Goal: Task Accomplishment & Management: Use online tool/utility

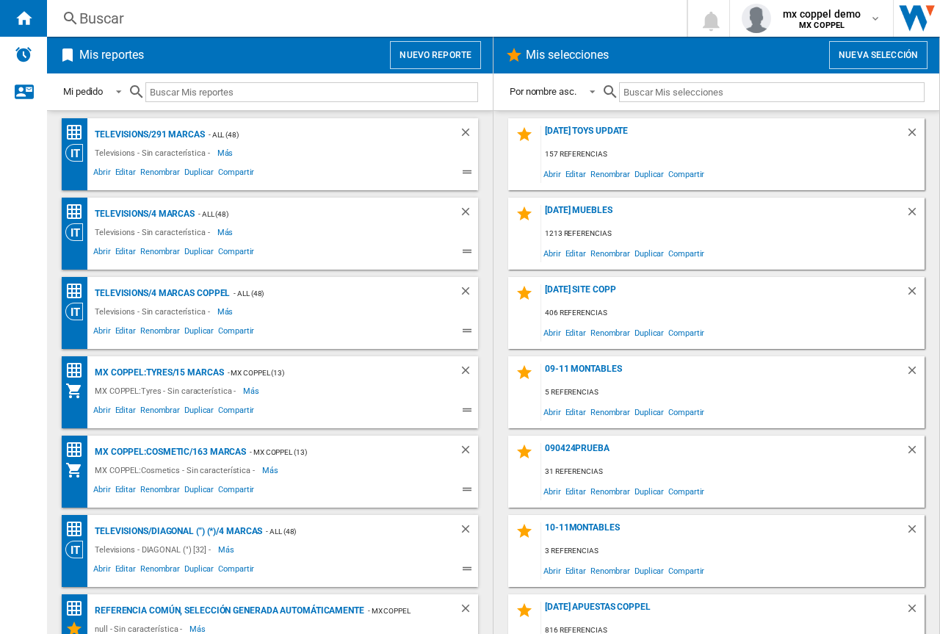
click at [444, 50] on button "Nuevo reporte" at bounding box center [435, 55] width 91 height 28
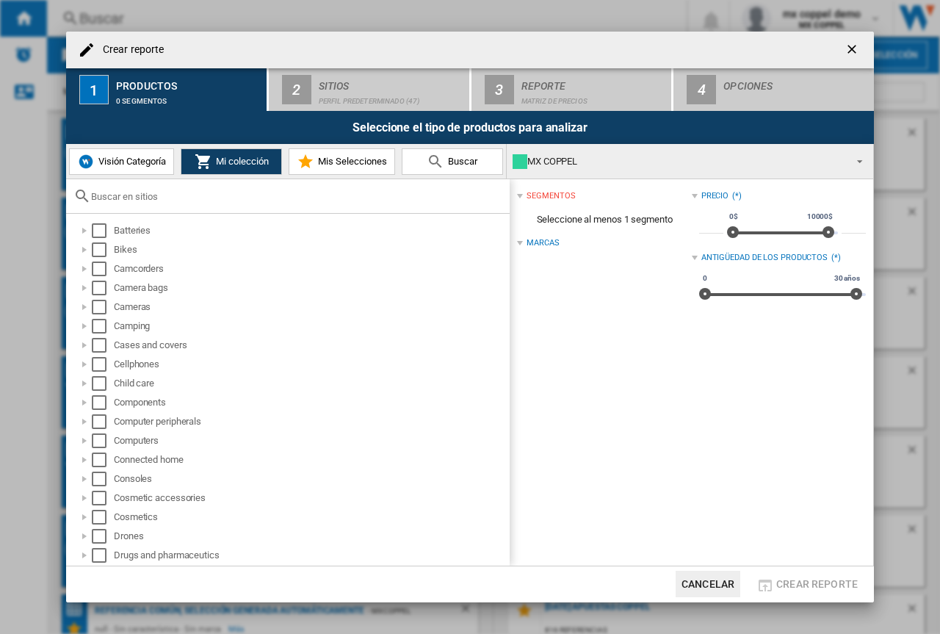
click at [607, 162] on div "MX COPPEL" at bounding box center [677, 161] width 331 height 21
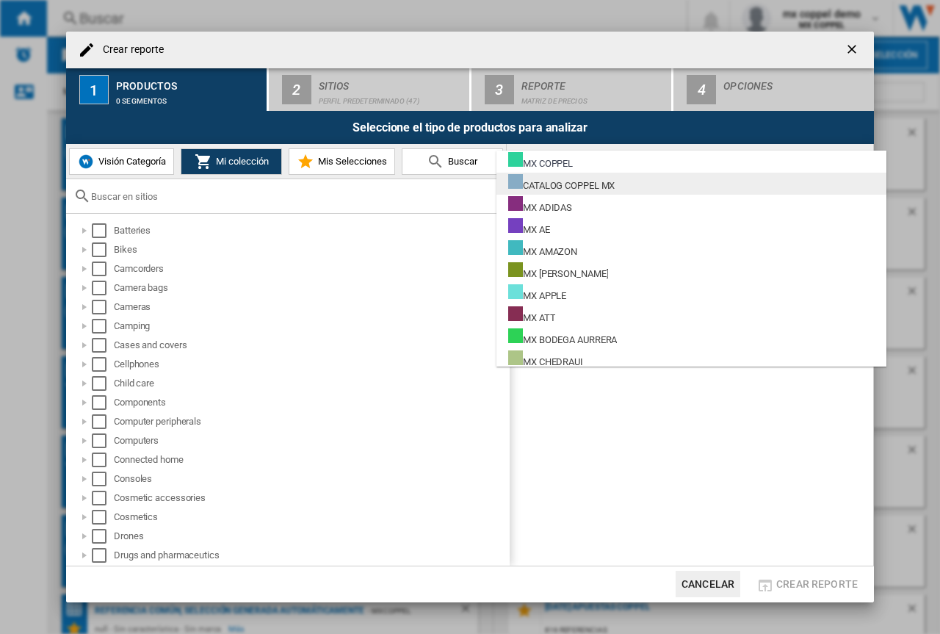
click at [614, 184] on div "CATALOG COPPEL MX" at bounding box center [561, 183] width 106 height 18
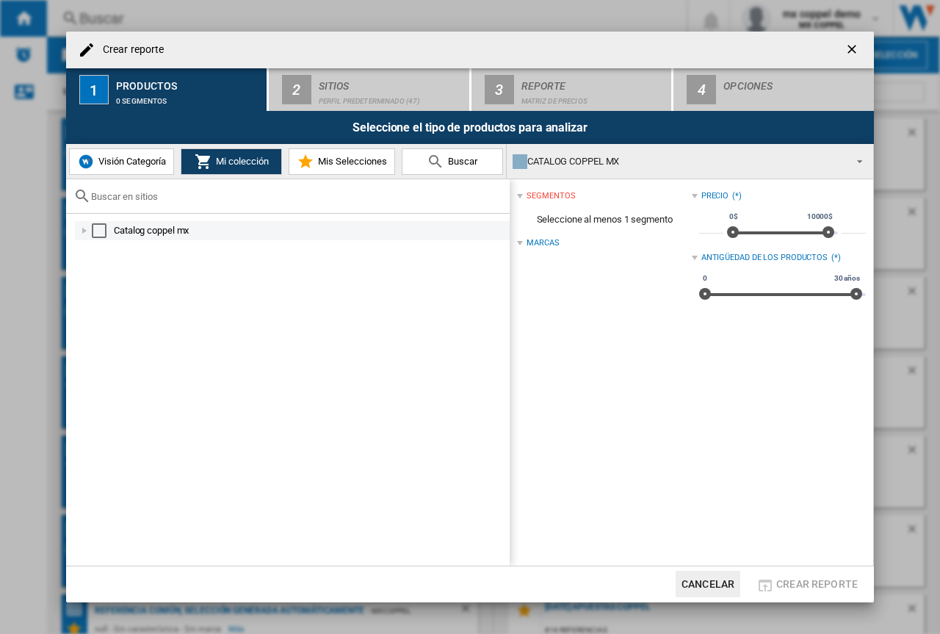
click at [98, 226] on div "Select" at bounding box center [99, 230] width 15 height 15
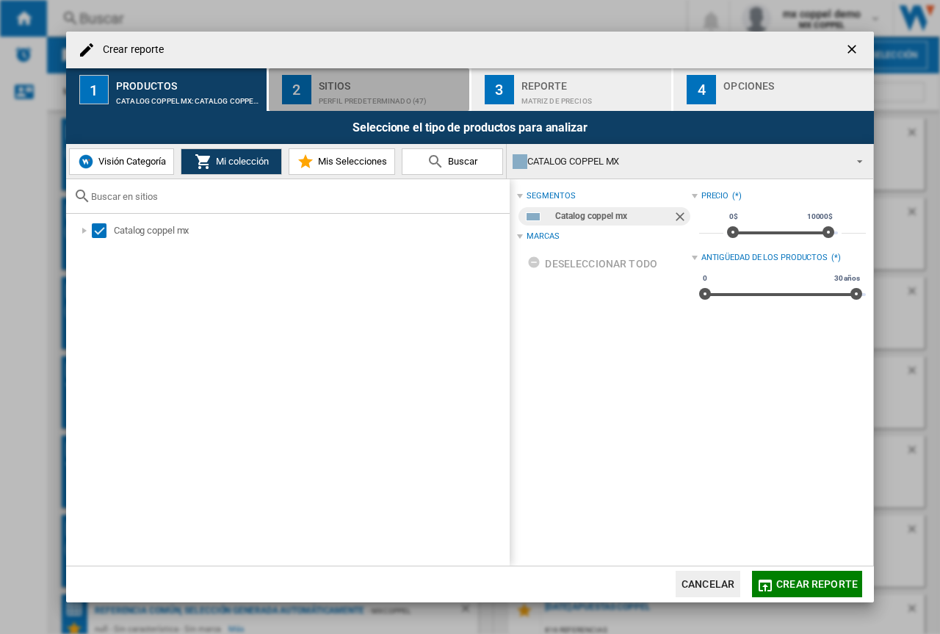
click at [421, 90] on div "Perfil predeterminado (47)" at bounding box center [391, 97] width 145 height 15
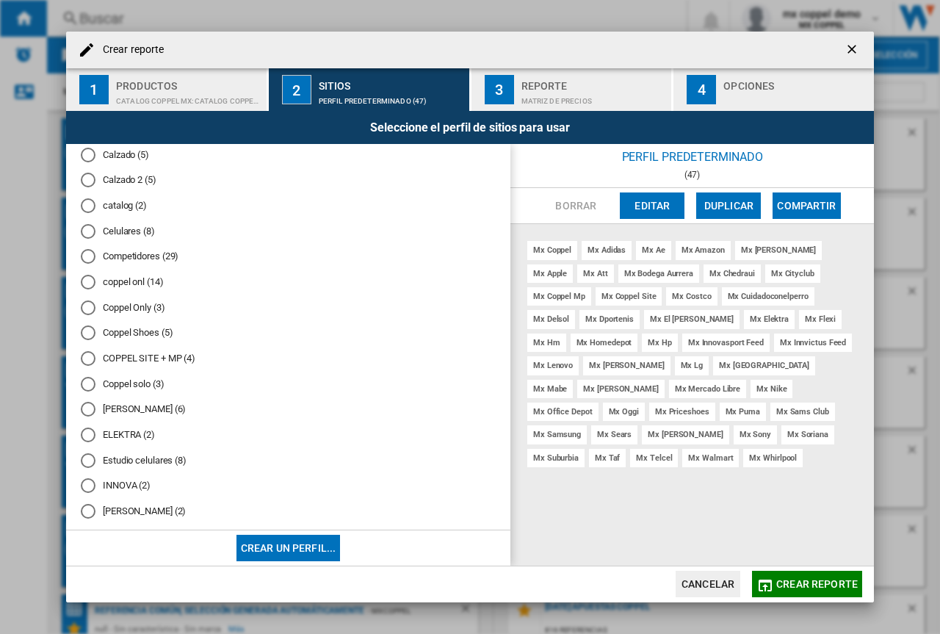
scroll to position [294, 0]
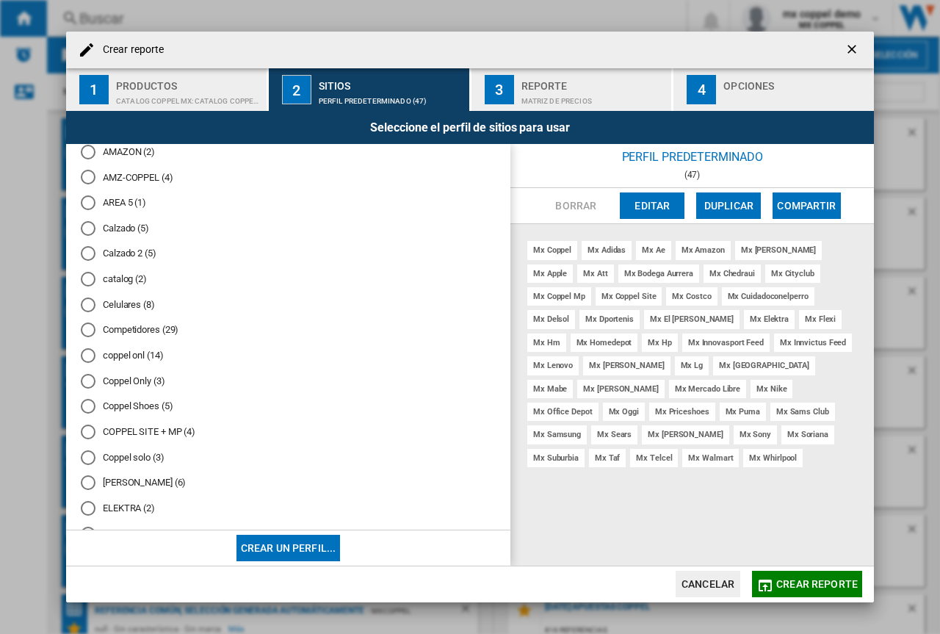
click at [87, 280] on div "catalog (2)" at bounding box center [88, 279] width 15 height 15
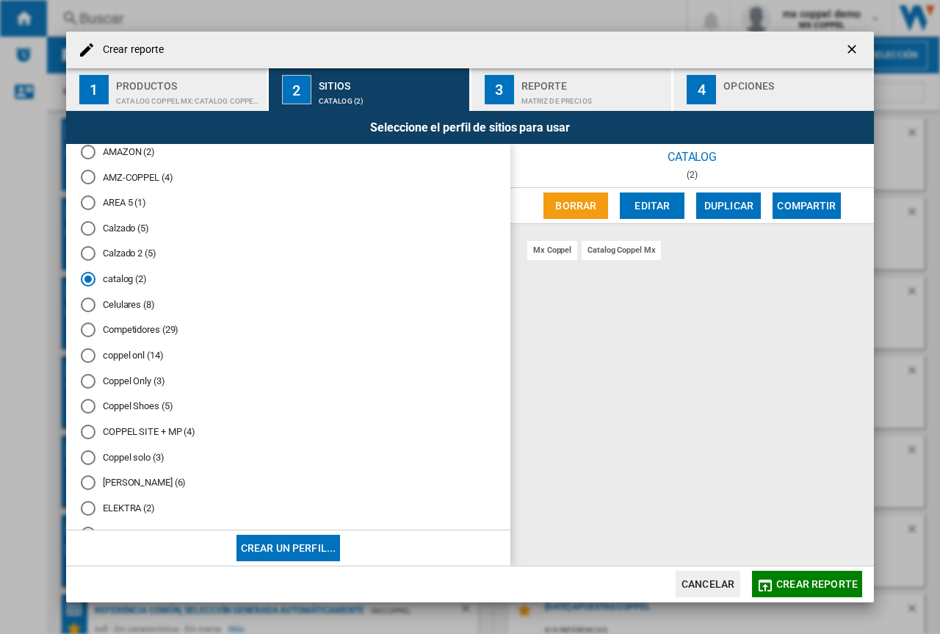
click at [781, 582] on span "Crear reporte" at bounding box center [816, 584] width 81 height 12
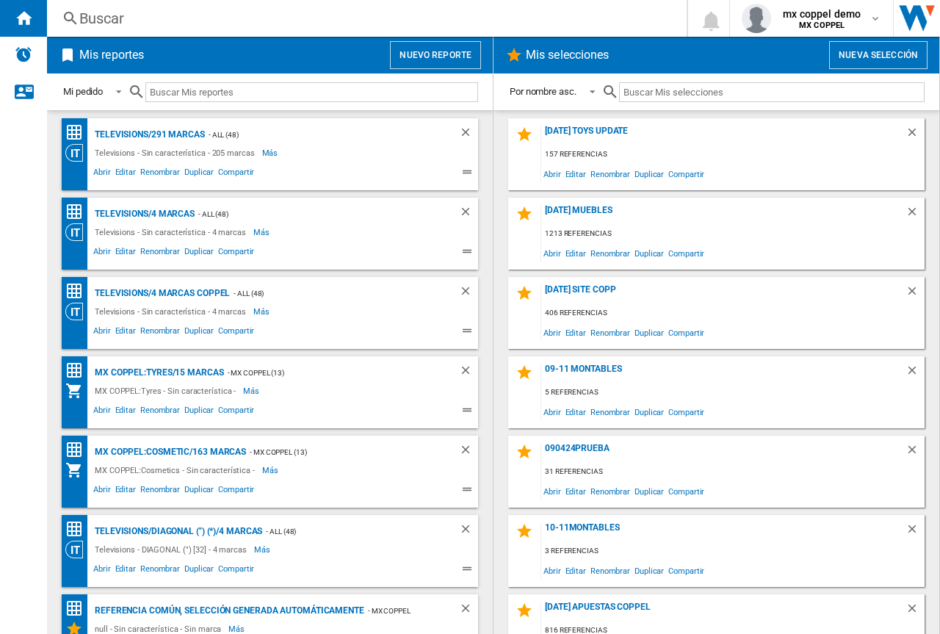
click at [414, 49] on button "Nuevo reporte" at bounding box center [435, 55] width 91 height 28
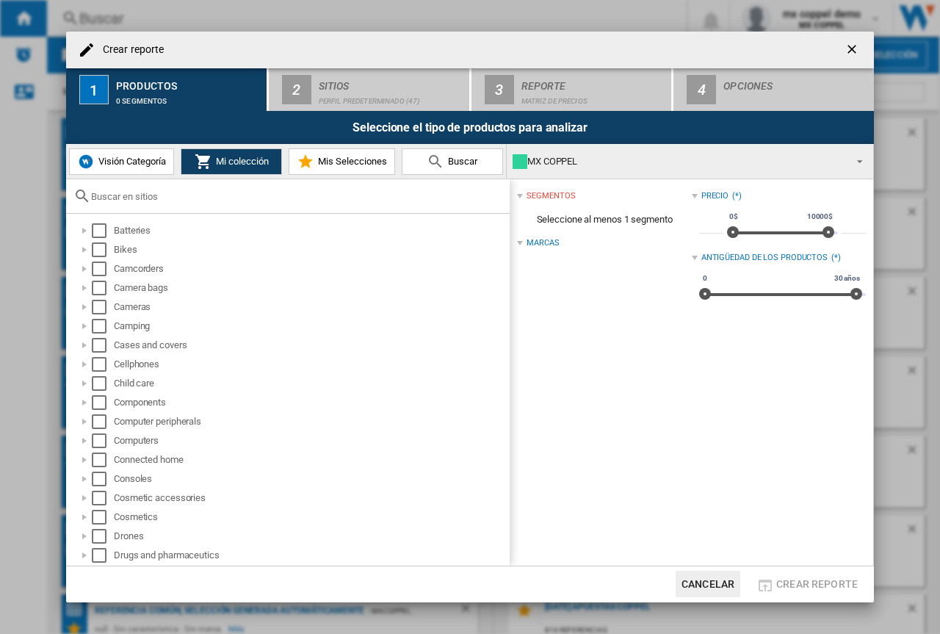
click at [529, 164] on div "MX COPPEL" at bounding box center [677, 161] width 331 height 21
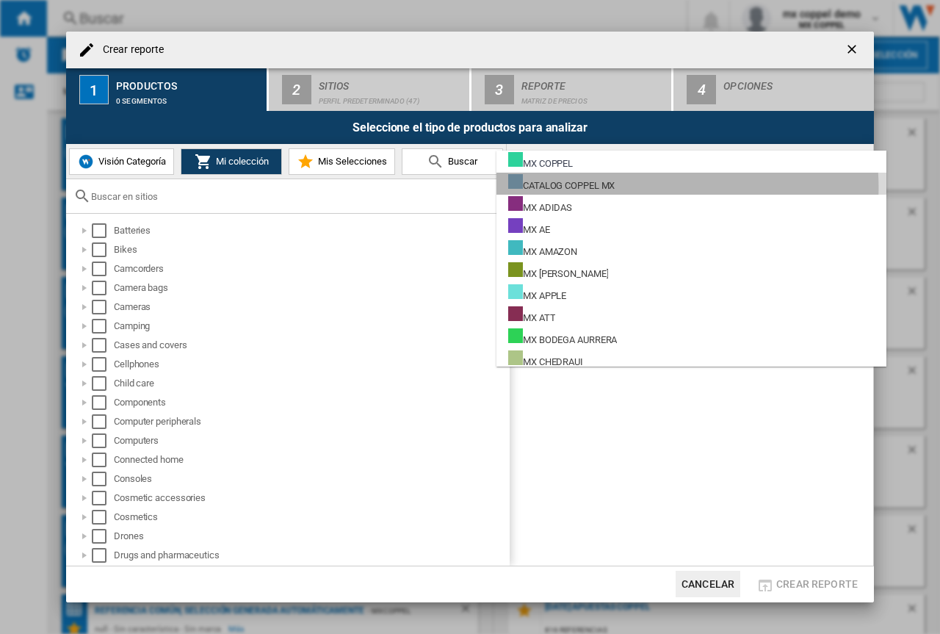
click at [634, 187] on md-option "CATALOG COPPEL MX" at bounding box center [691, 184] width 390 height 22
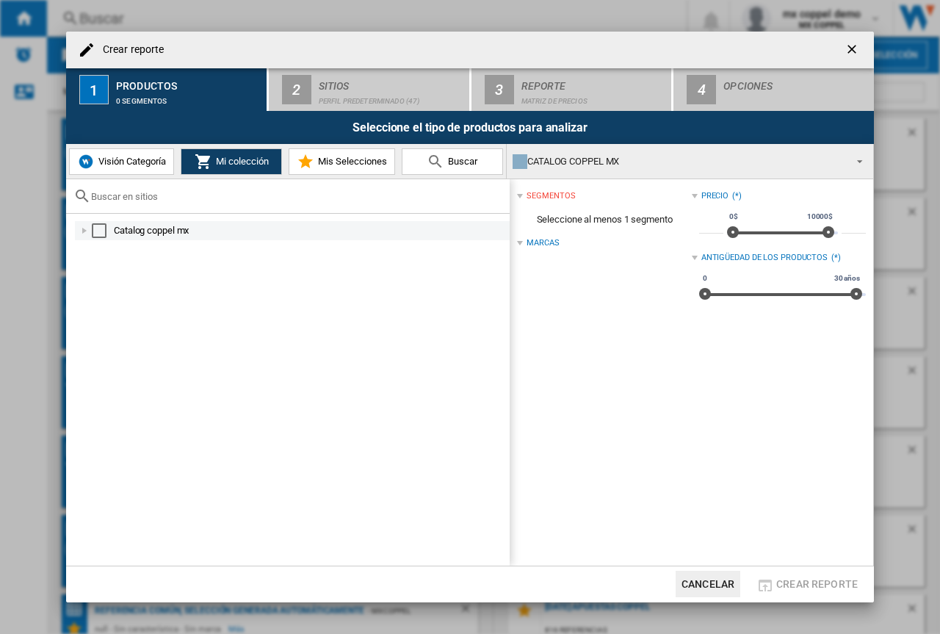
click at [95, 233] on div "Select" at bounding box center [99, 230] width 15 height 15
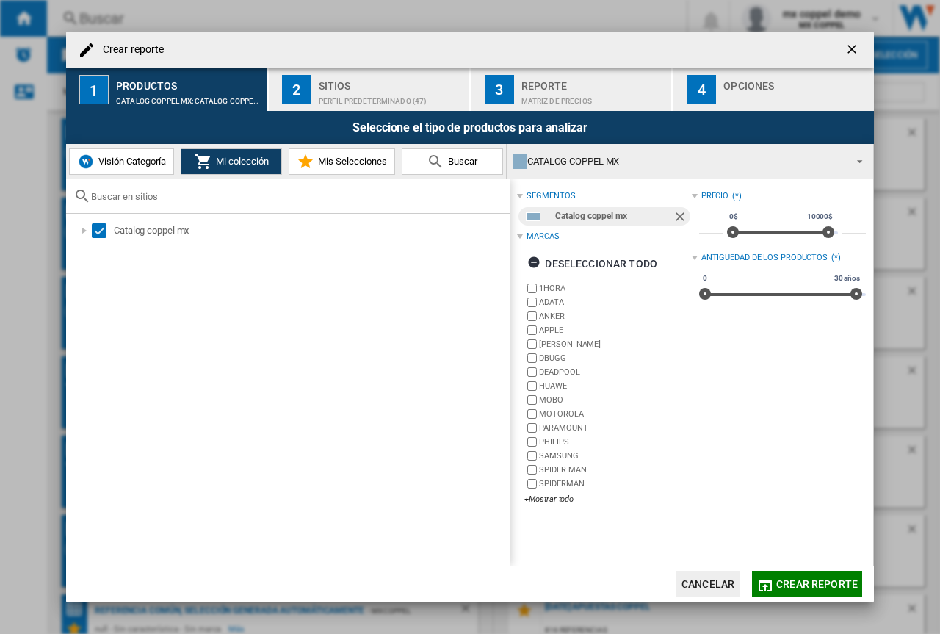
click at [344, 95] on div "Perfil predeterminado (47)" at bounding box center [391, 97] width 145 height 15
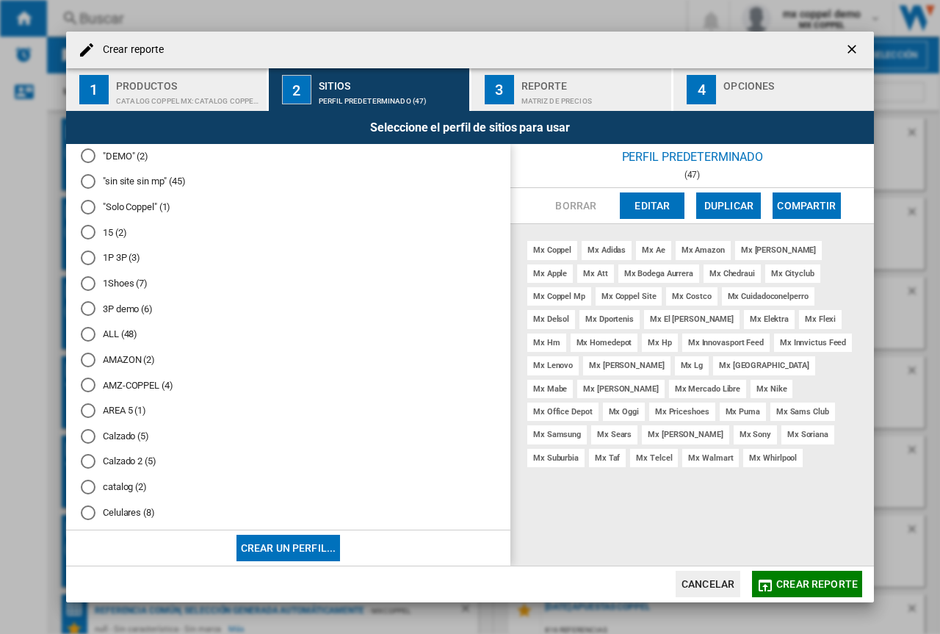
scroll to position [220, 0]
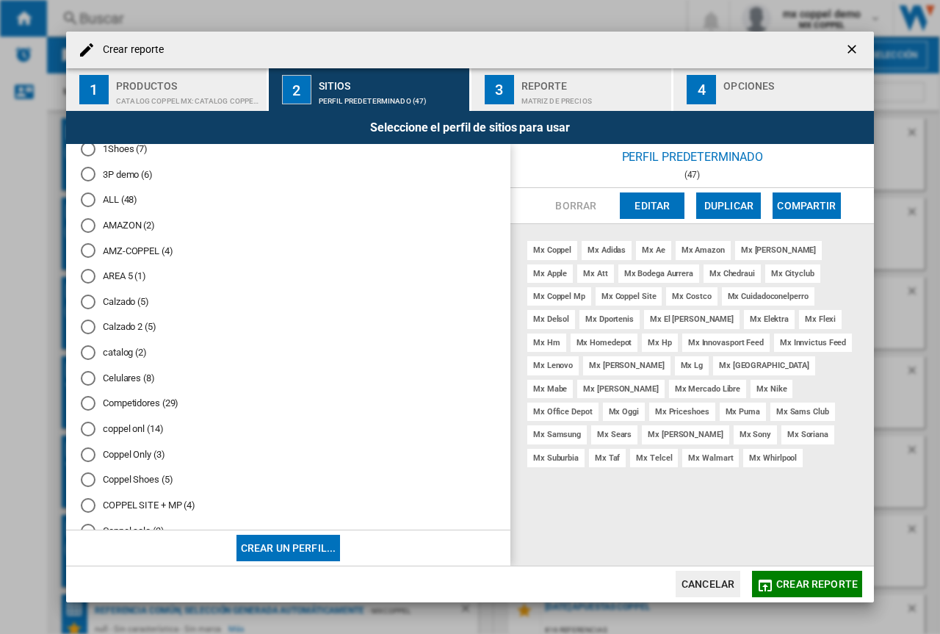
click at [92, 351] on div "catalog (2)" at bounding box center [88, 352] width 15 height 15
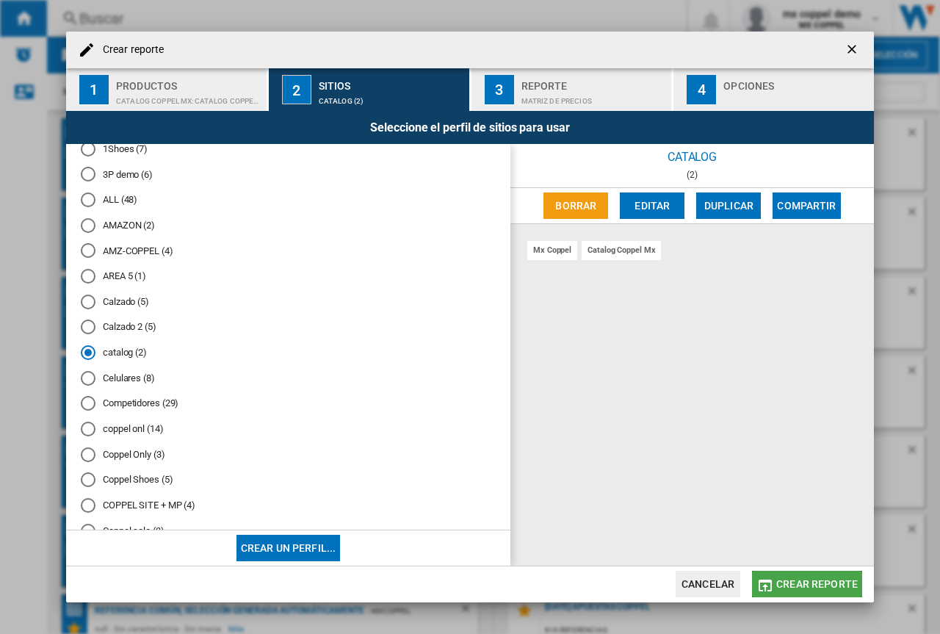
click at [831, 585] on span "Crear reporte" at bounding box center [816, 584] width 81 height 12
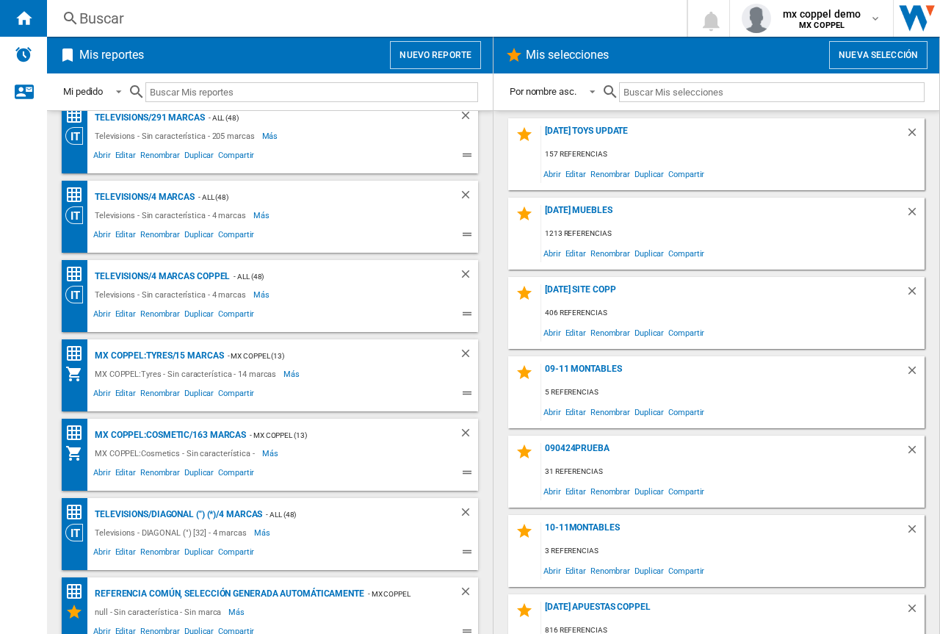
scroll to position [0, 0]
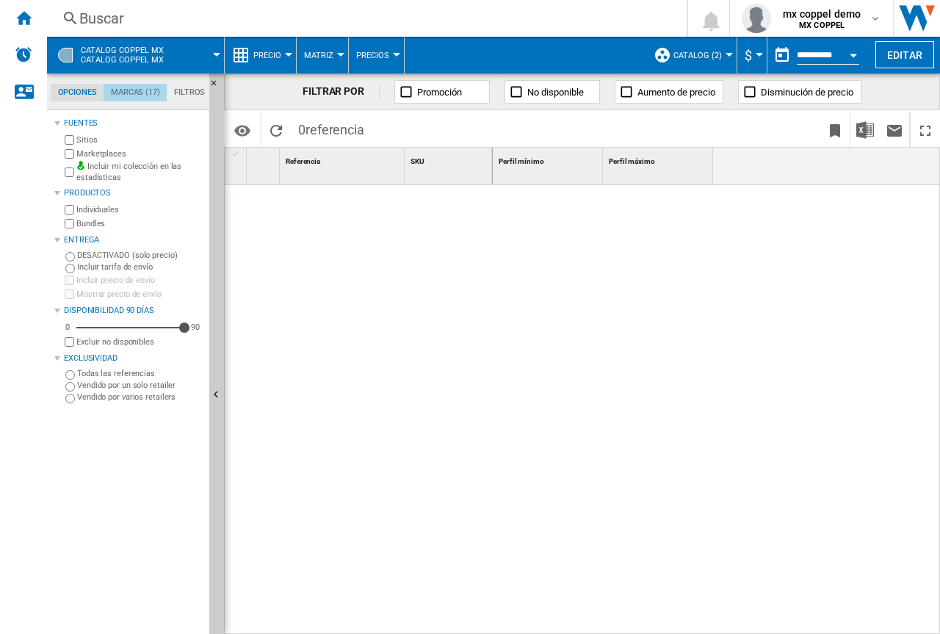
click at [144, 93] on md-tab-item "Marcas (17)" at bounding box center [135, 93] width 63 height 18
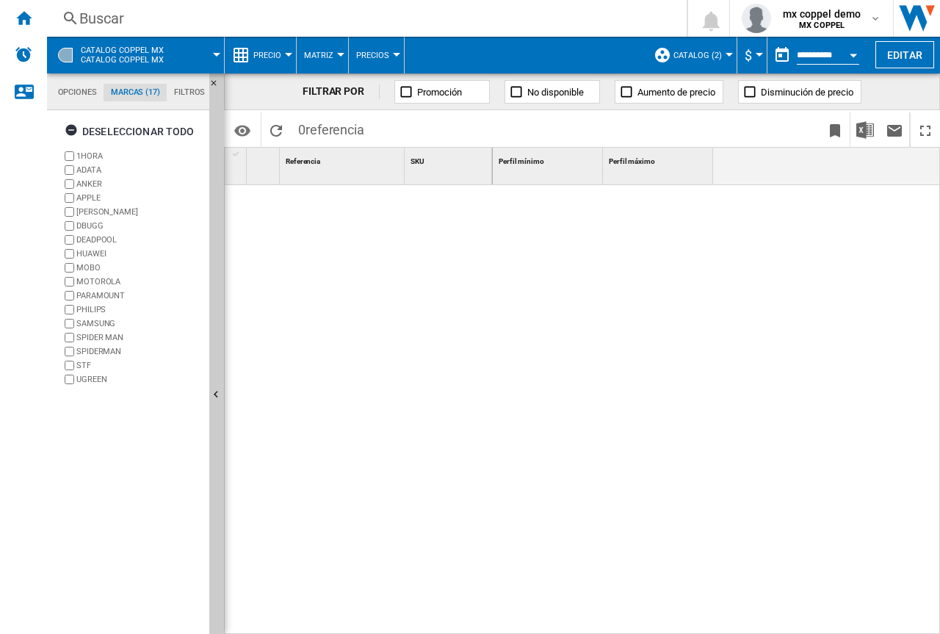
click at [73, 89] on md-tab-item "Opciones" at bounding box center [77, 93] width 53 height 18
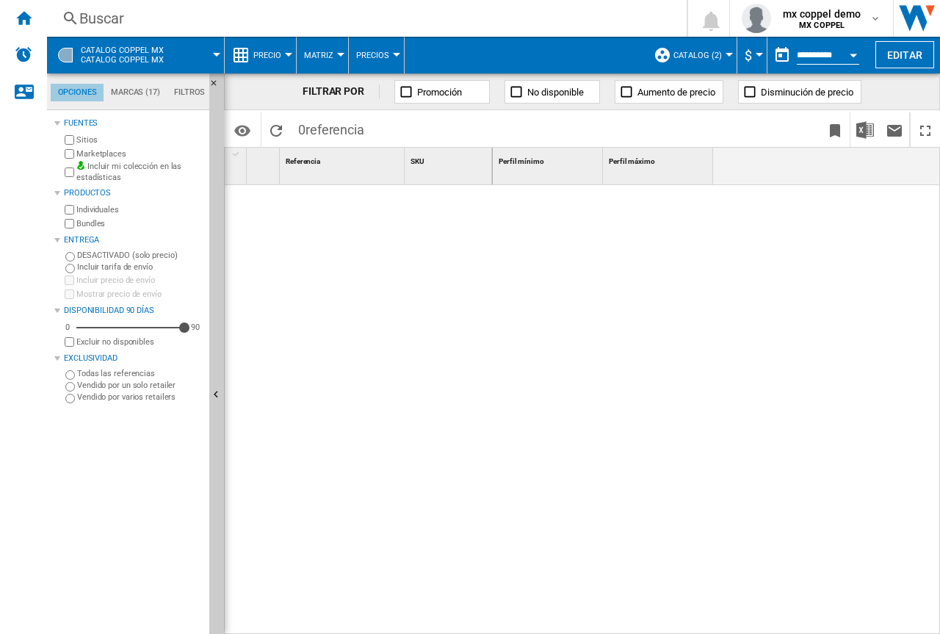
scroll to position [18, 0]
click at [701, 58] on span "catalog (2)" at bounding box center [697, 56] width 48 height 10
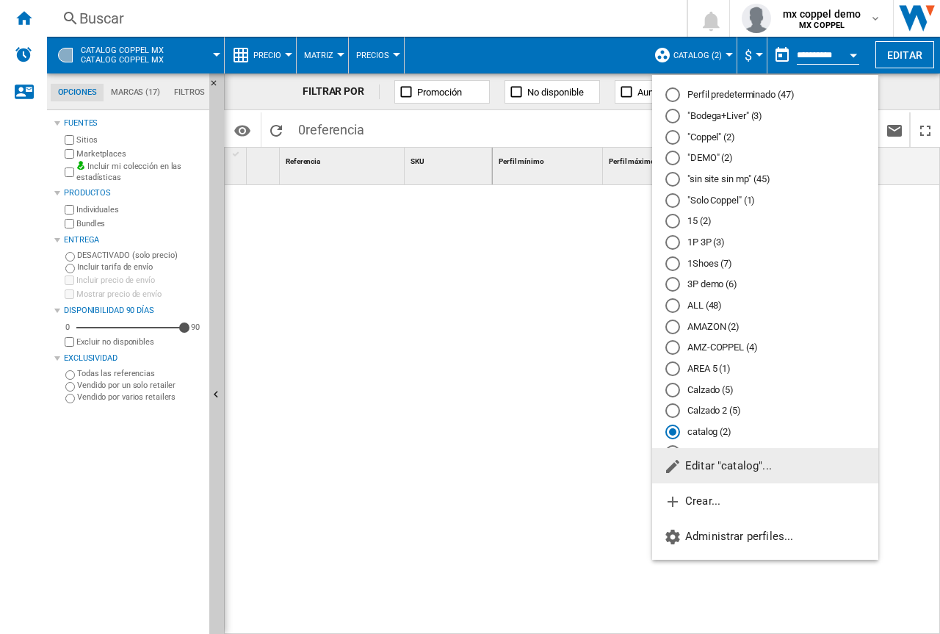
click at [737, 459] on button "Editar "catalog"..." at bounding box center [765, 465] width 226 height 35
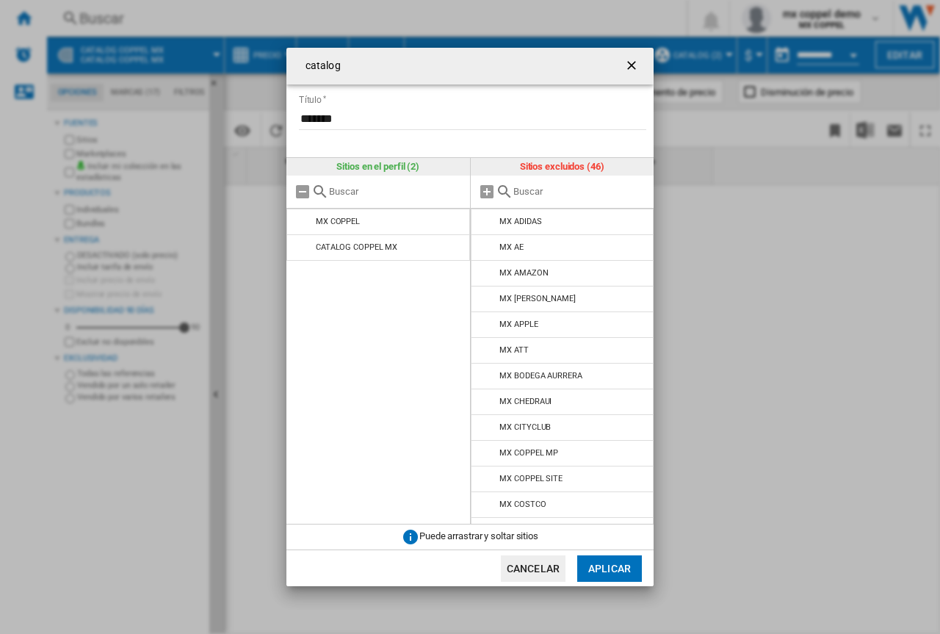
click at [630, 68] on ng-md-icon "getI18NText('BUTTONS.CLOSE_DIALOG')" at bounding box center [633, 67] width 18 height 18
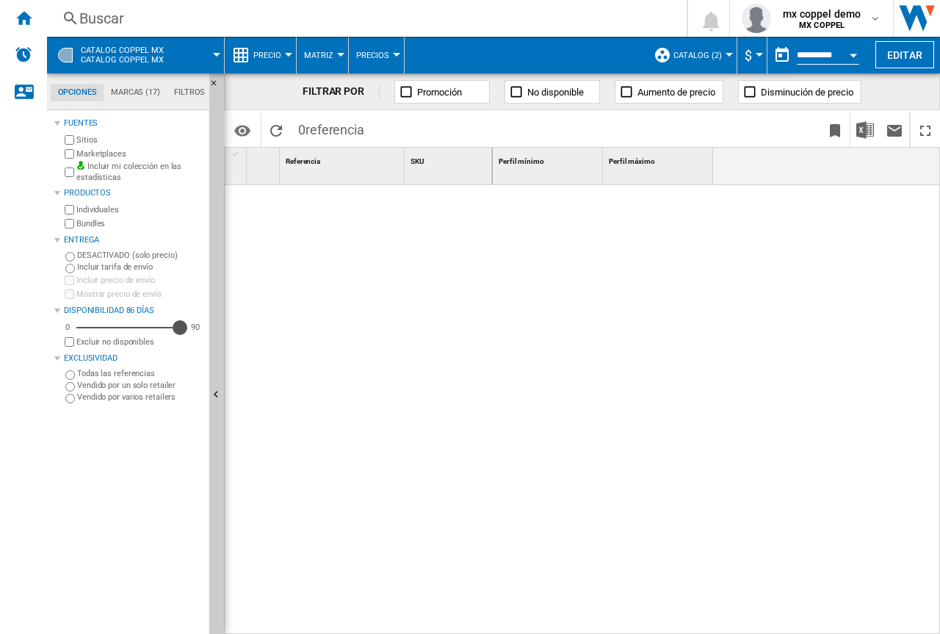
drag, startPoint x: 188, startPoint y: 327, endPoint x: 178, endPoint y: 328, distance: 10.3
click at [178, 328] on div "Disponibilidad" at bounding box center [180, 327] width 15 height 15
click at [283, 54] on button "Precio" at bounding box center [270, 55] width 35 height 37
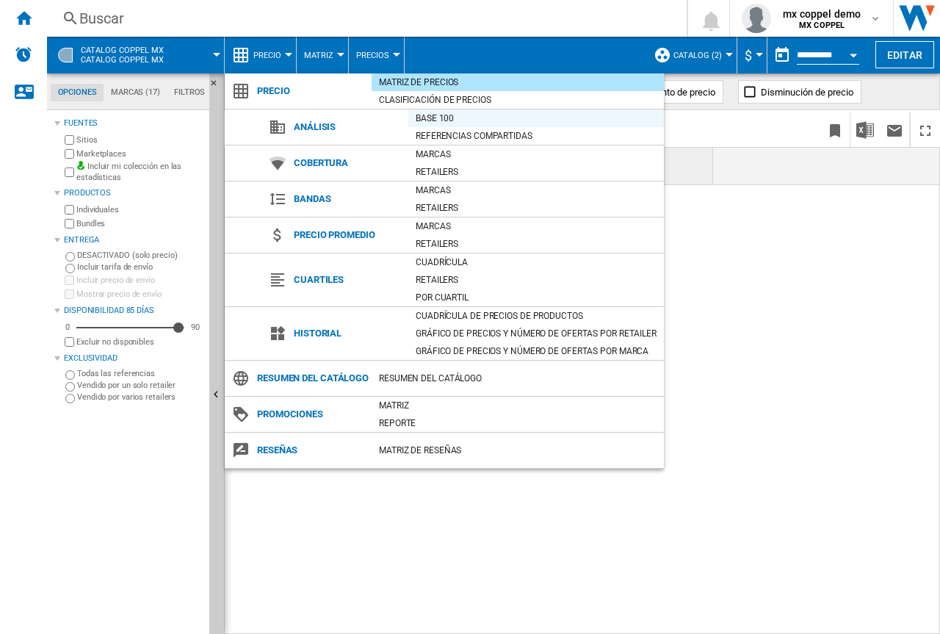
click at [464, 115] on div "Base 100" at bounding box center [536, 118] width 256 height 15
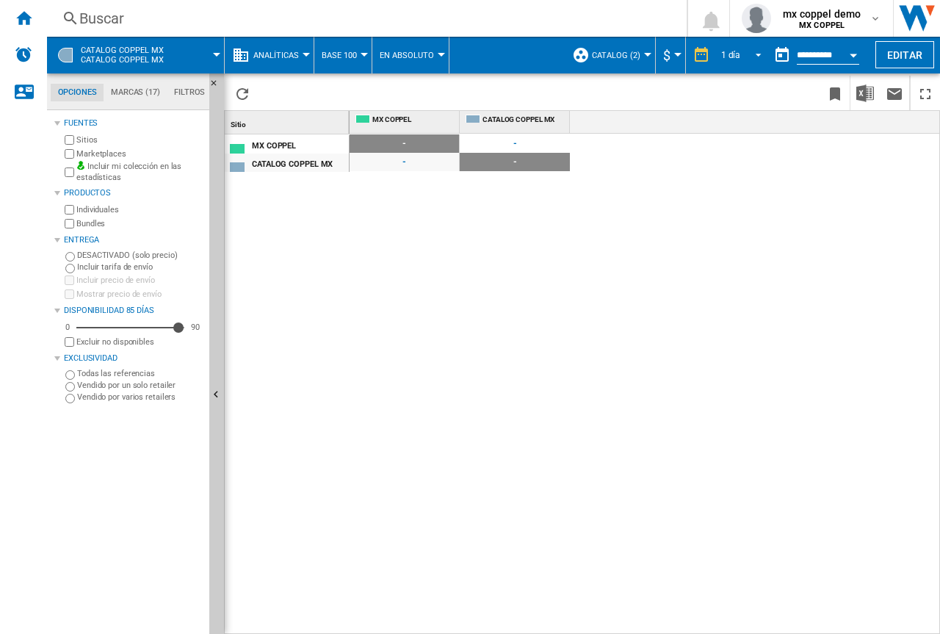
click at [746, 47] on span "REPORTS.WIZARD.STEPS.REPORT.STEPS.REPORT_OPTIONS.PERIOD: 1 día" at bounding box center [754, 53] width 18 height 13
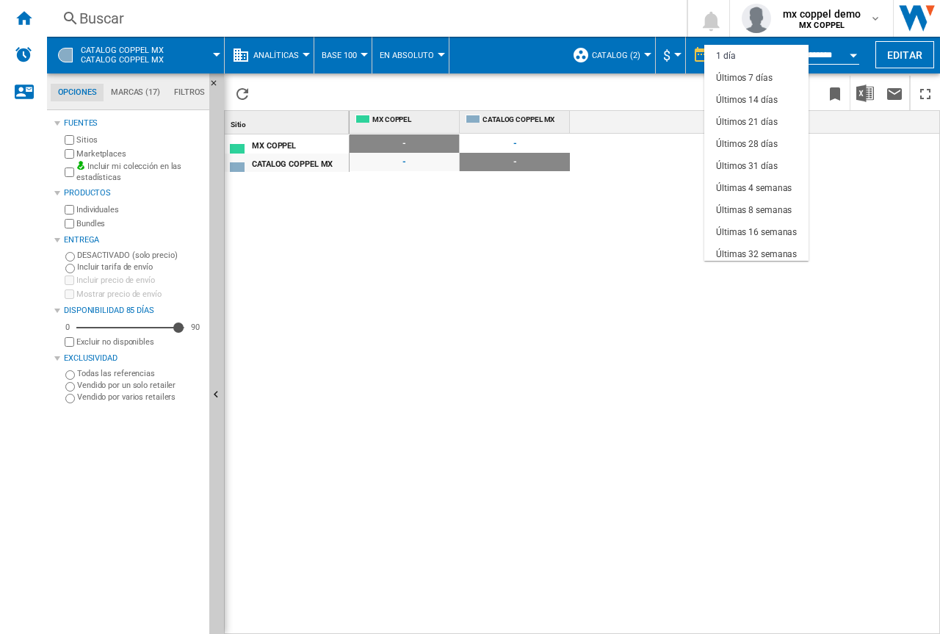
click at [838, 136] on md-backdrop at bounding box center [470, 317] width 940 height 634
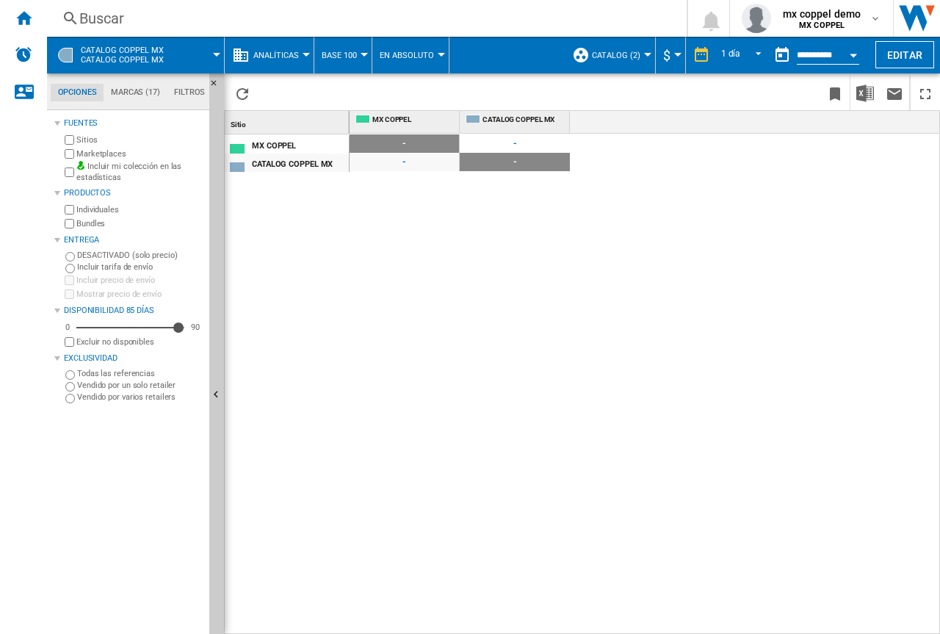
click at [619, 57] on span "catalog (2)" at bounding box center [616, 56] width 48 height 10
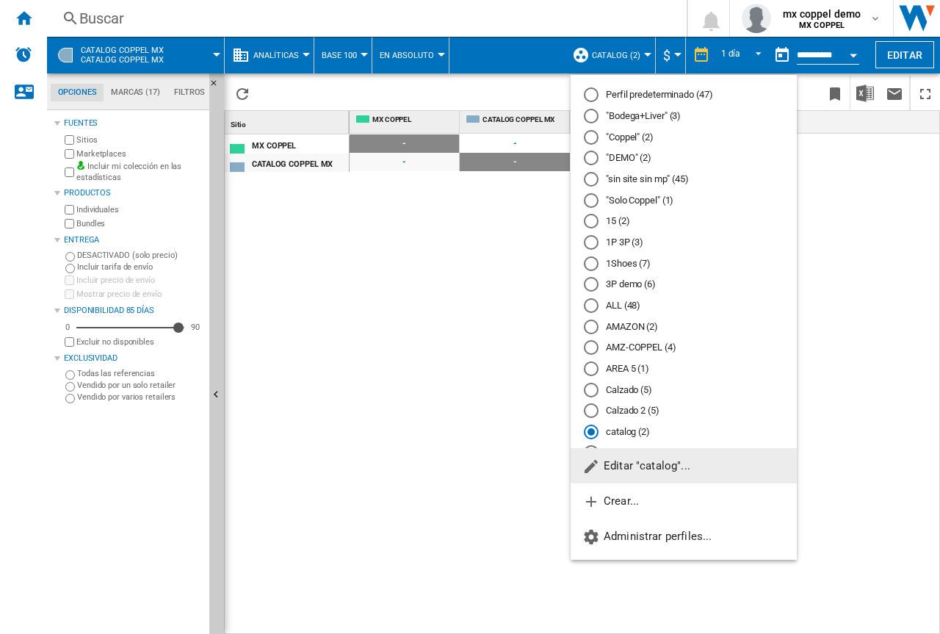
click at [619, 57] on md-backdrop at bounding box center [470, 317] width 940 height 634
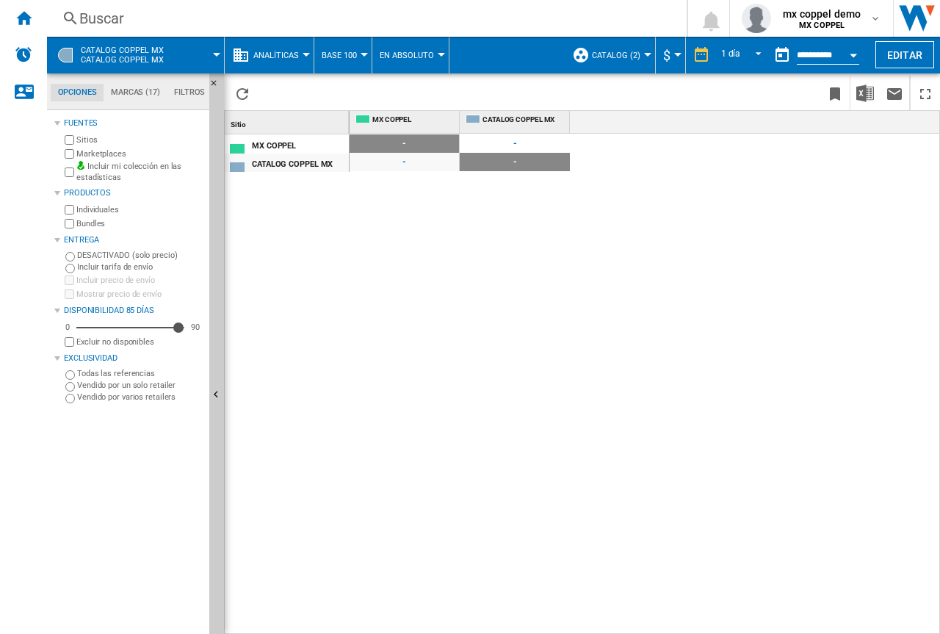
click at [173, 50] on button "CATALOG COPPEL MX Catalog coppel mx" at bounding box center [130, 55] width 98 height 37
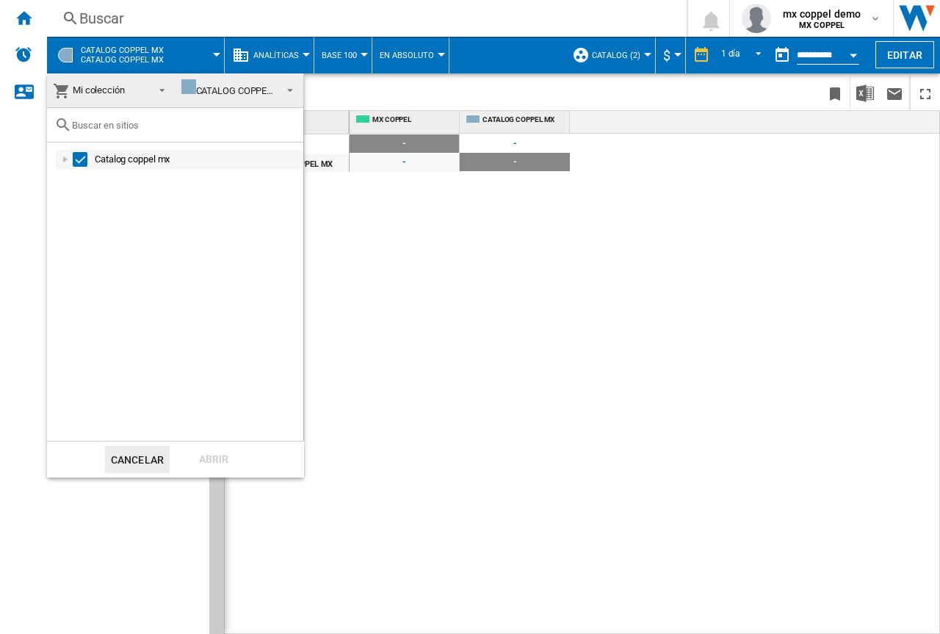
click at [62, 156] on div at bounding box center [65, 159] width 15 height 15
click at [79, 180] on div at bounding box center [81, 178] width 15 height 15
click at [98, 203] on div at bounding box center [97, 197] width 15 height 15
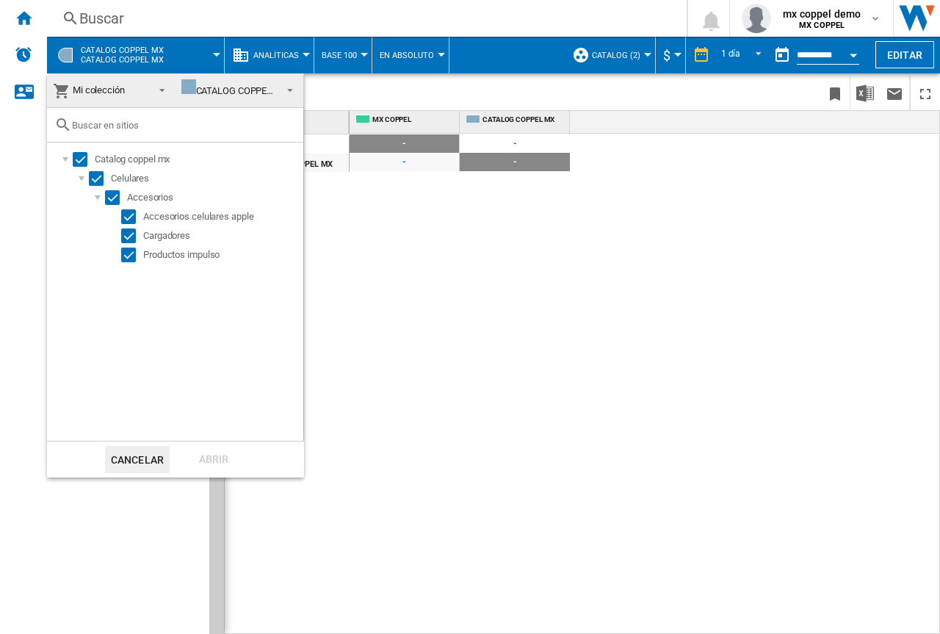
click at [272, 96] on span "CATALOG COPPEL MX" at bounding box center [228, 90] width 95 height 22
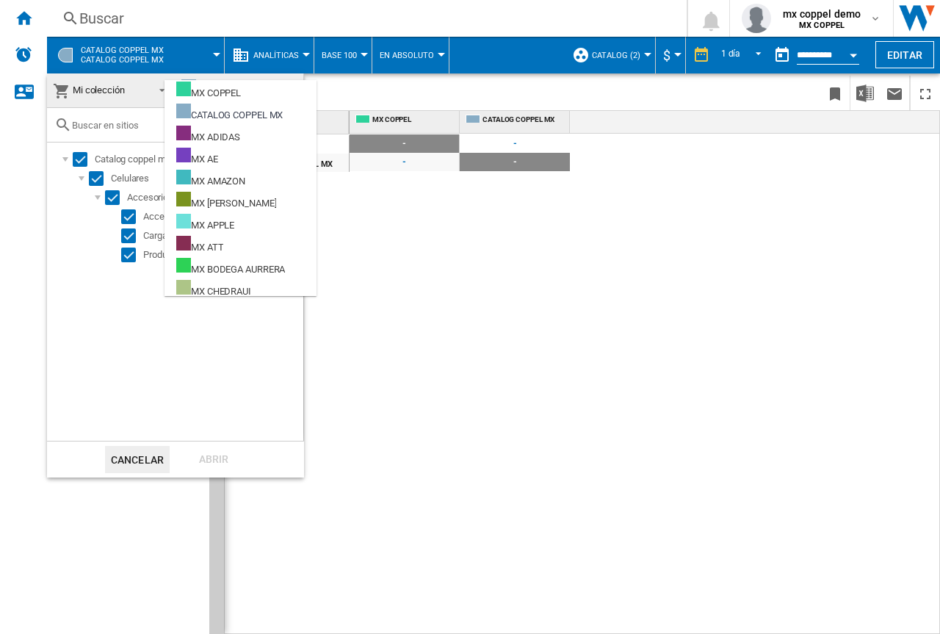
scroll to position [22, 0]
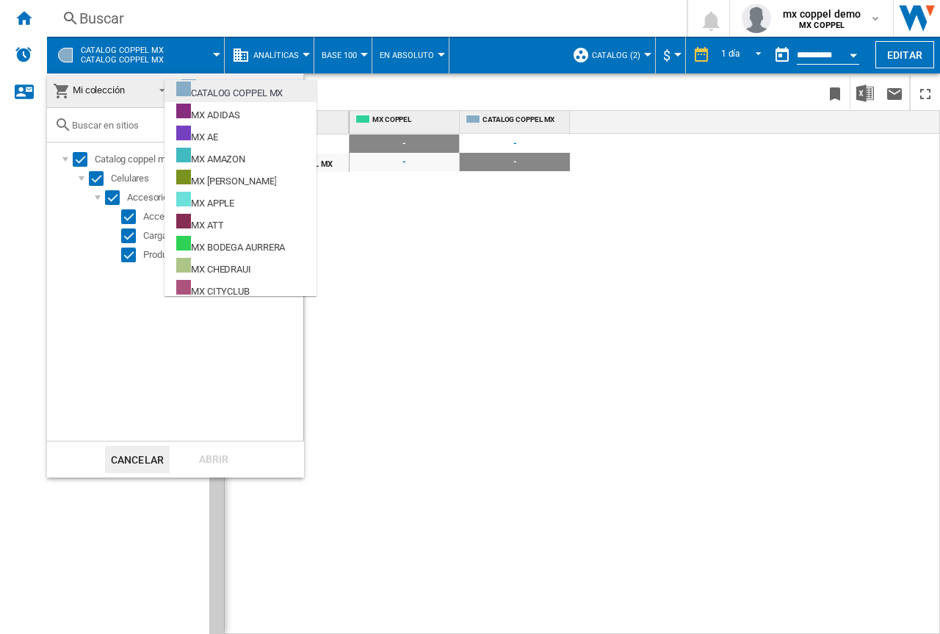
click at [269, 87] on div "CATALOG COPPEL MX" at bounding box center [229, 90] width 106 height 18
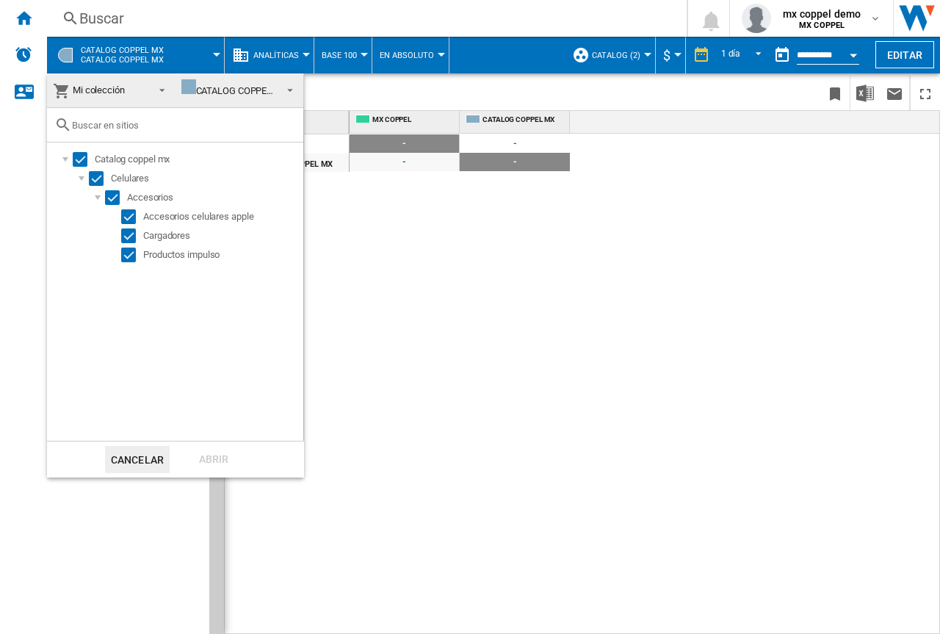
click at [141, 93] on span "Mi colección" at bounding box center [99, 90] width 93 height 21
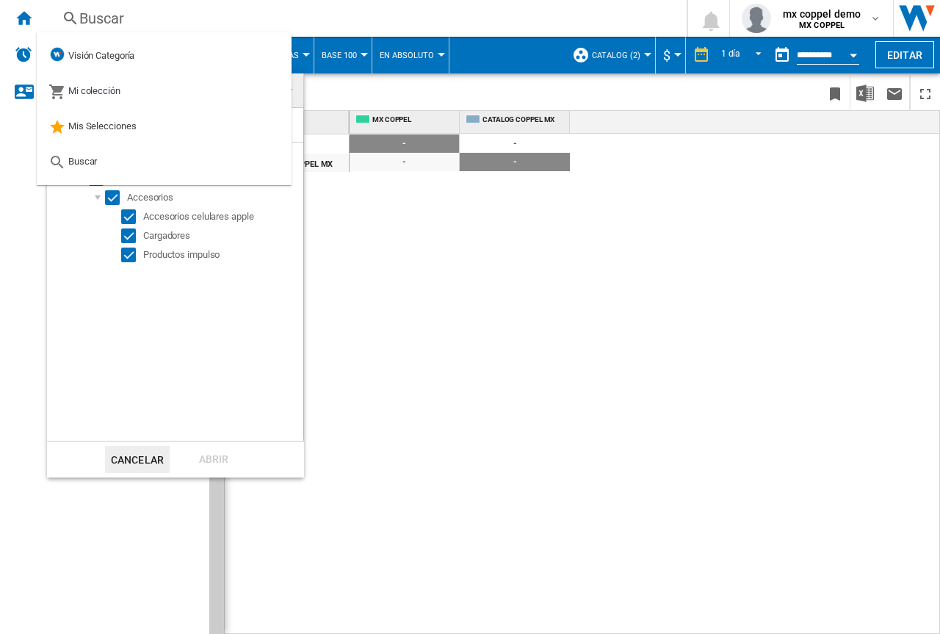
click at [435, 280] on md-backdrop at bounding box center [470, 317] width 940 height 634
